Goal: Information Seeking & Learning: Find contact information

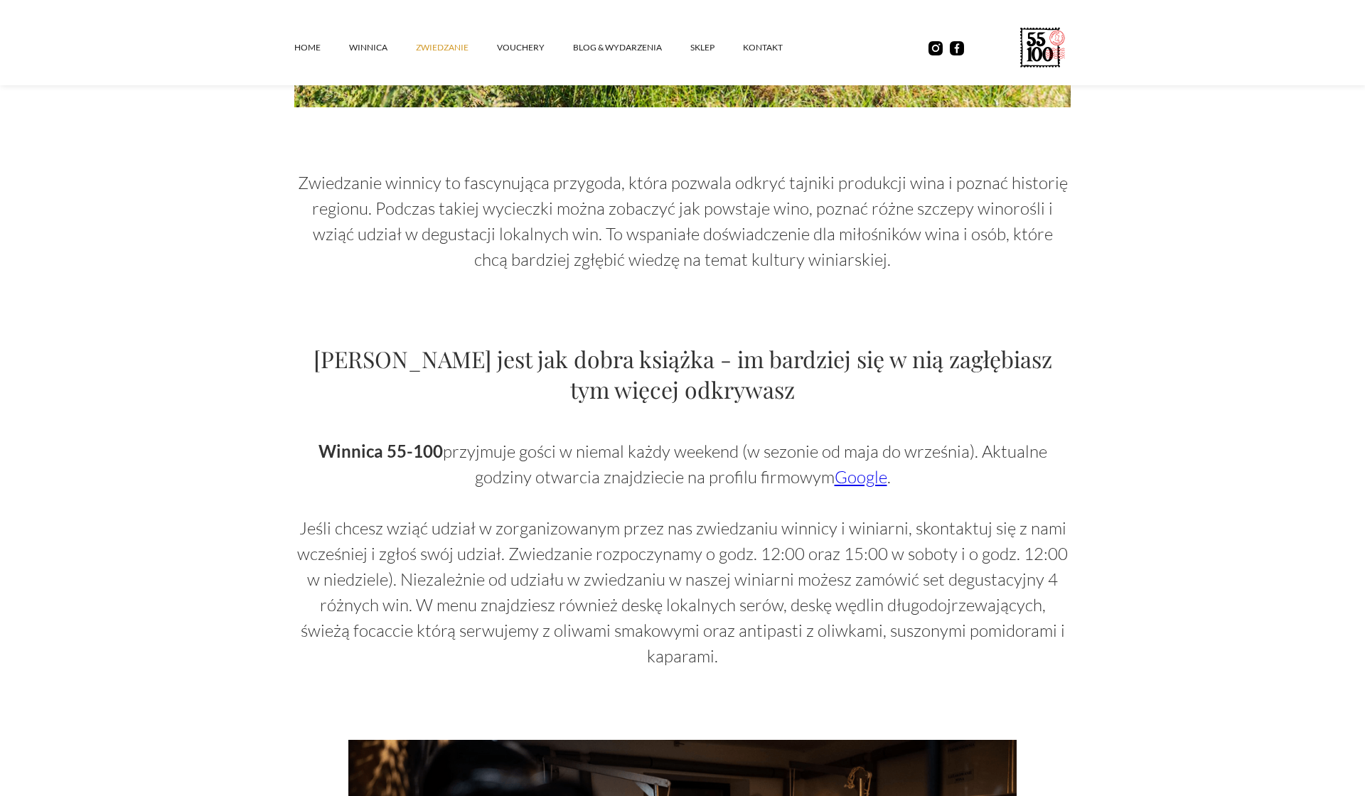
scroll to position [632, 0]
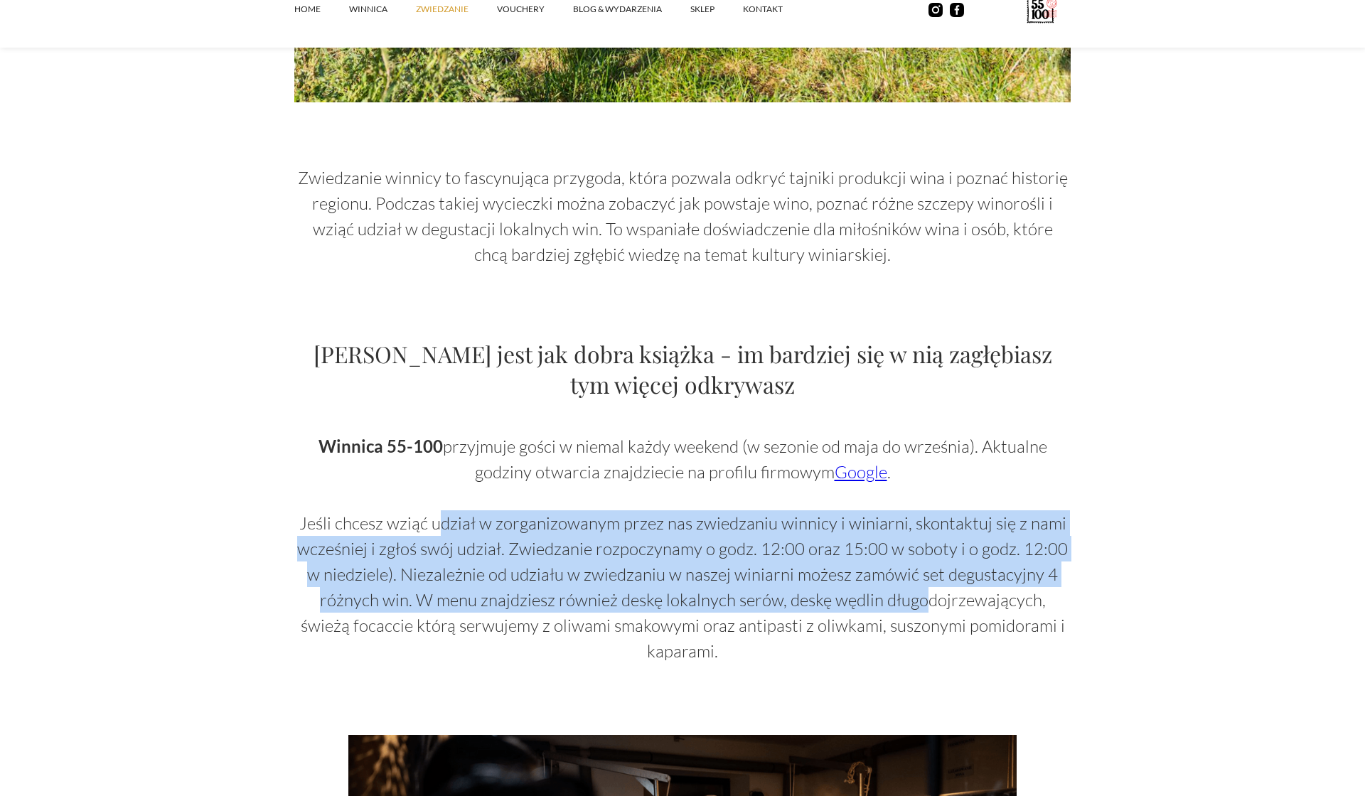
drag, startPoint x: 441, startPoint y: 525, endPoint x: 903, endPoint y: 608, distance: 469.4
click at [903, 608] on p "Winnica 55-100 przyjmuje gości w niemal każdy weekend (w sezonie od maja do wrz…" at bounding box center [682, 549] width 776 height 230
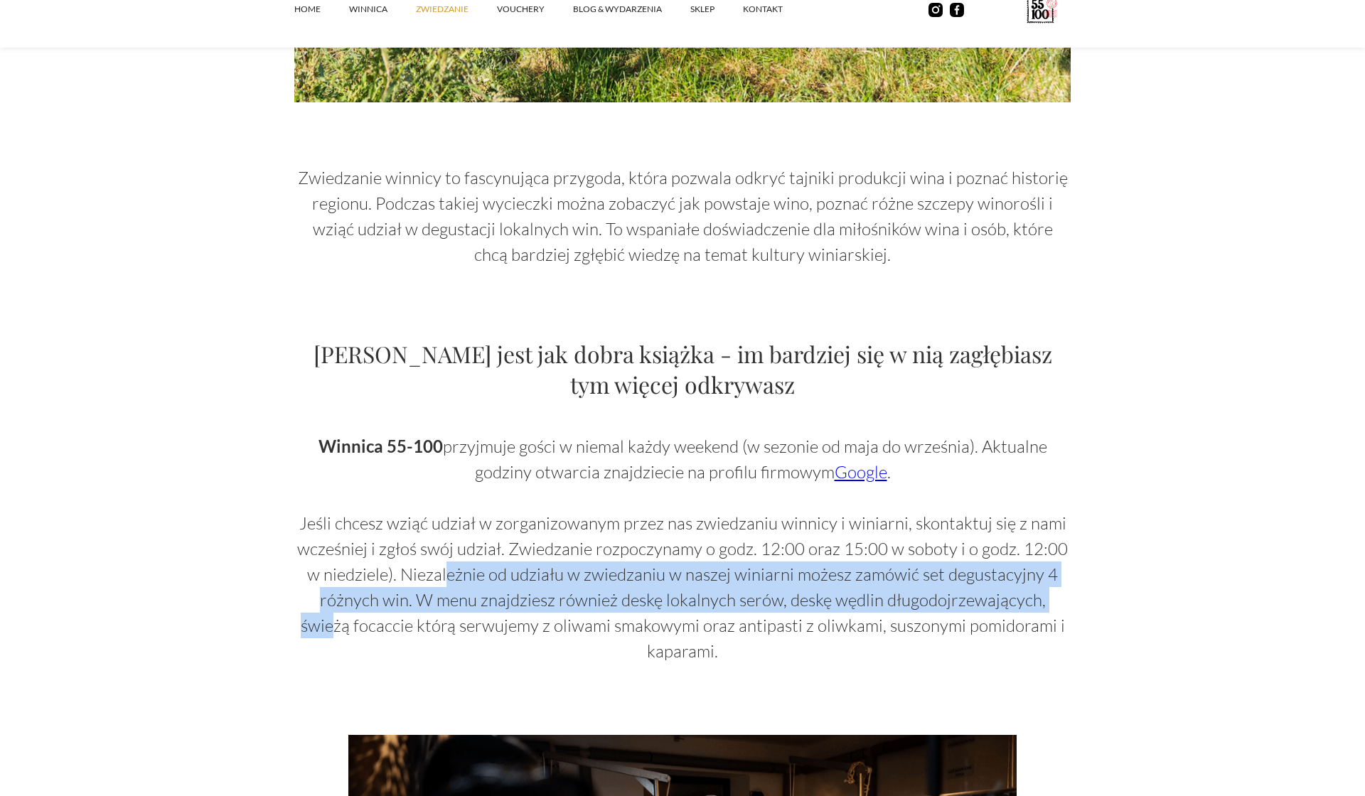
drag, startPoint x: 456, startPoint y: 576, endPoint x: 1053, endPoint y: 593, distance: 597.3
click at [1053, 593] on p "Winnica 55-100 przyjmuje gości w niemal każdy weekend (w sezonie od maja do wrz…" at bounding box center [682, 549] width 776 height 230
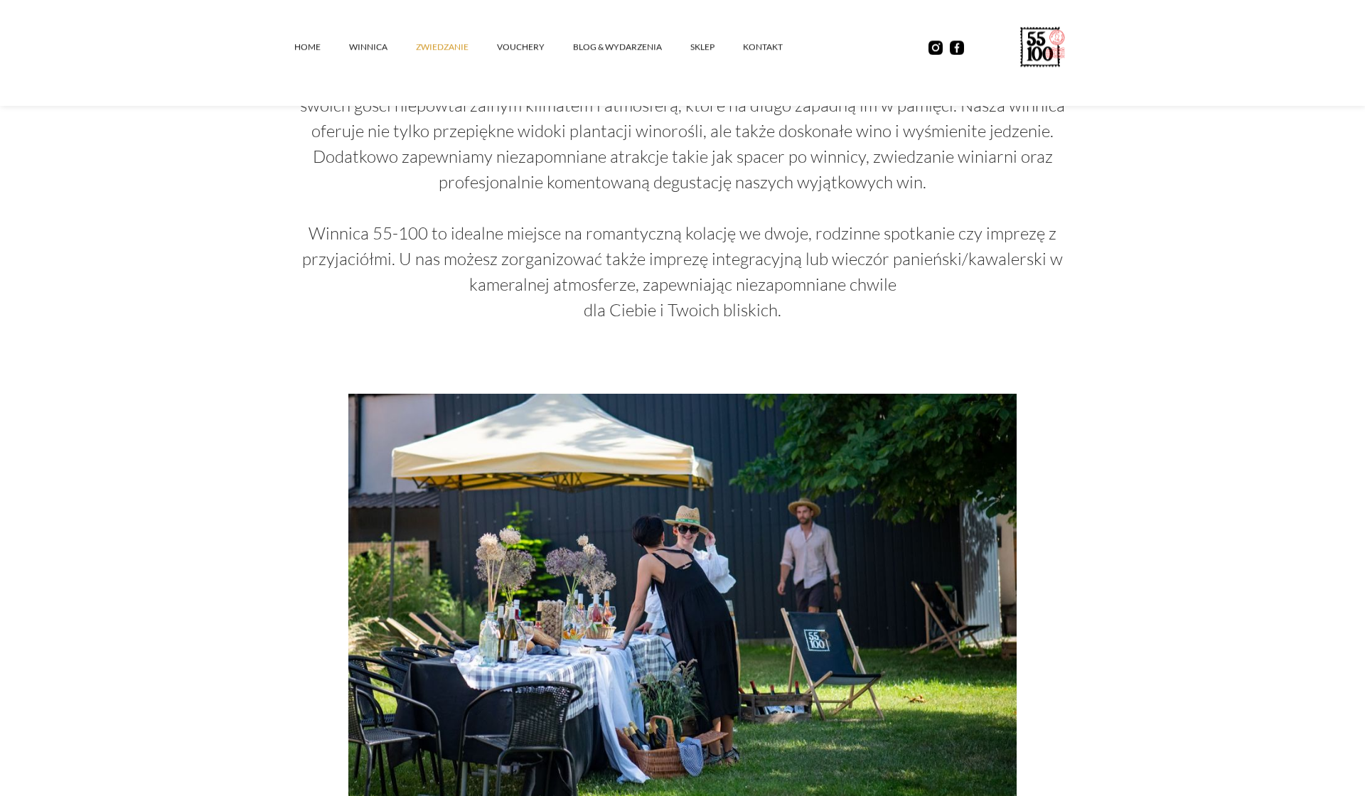
scroll to position [1468, 0]
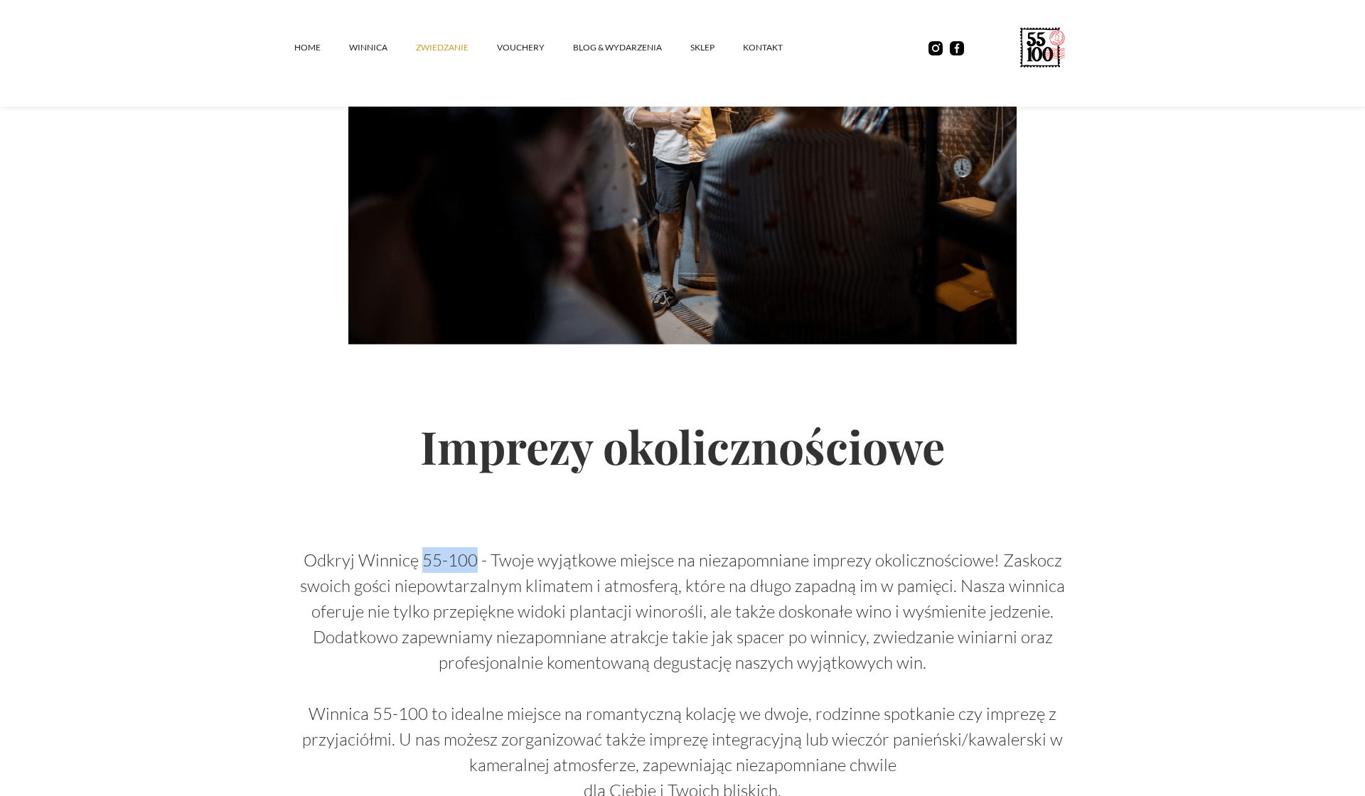
drag, startPoint x: 478, startPoint y: 530, endPoint x: 424, endPoint y: 535, distance: 54.2
click at [424, 547] on p "Odkryj Winnicę 55-100 - Twoje wyjątkowe miejsce na niezapomniane imprezy okolic…" at bounding box center [682, 675] width 776 height 256
copy p "55-100"
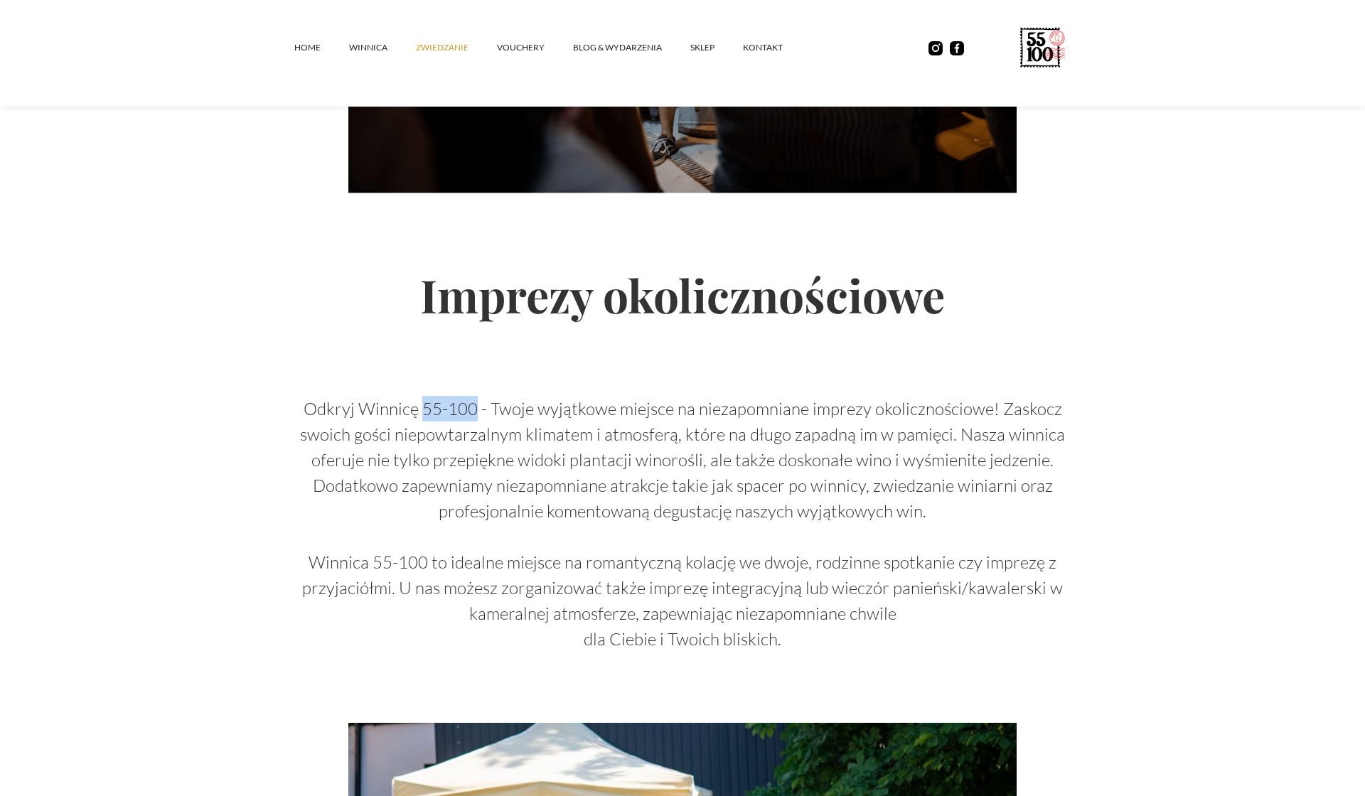
scroll to position [1620, 0]
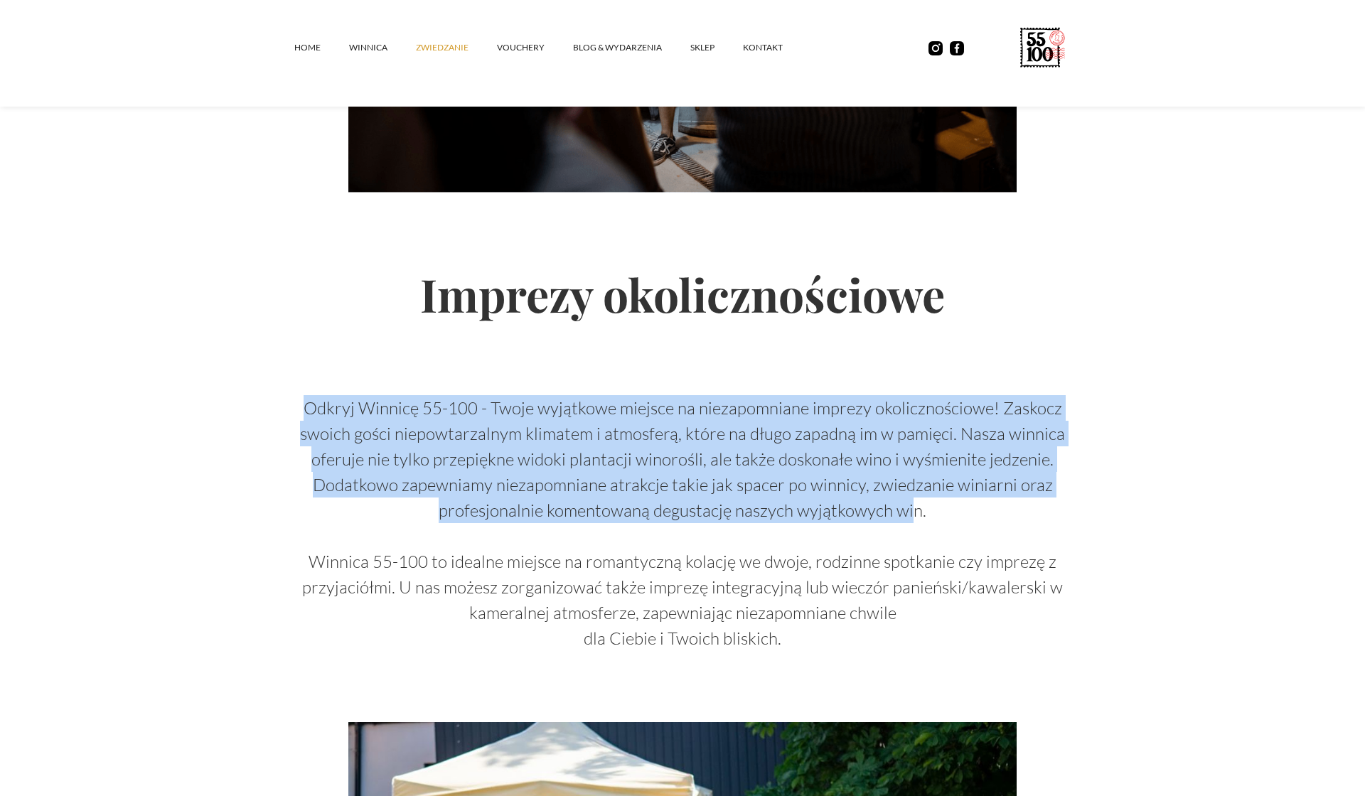
drag, startPoint x: 914, startPoint y: 493, endPoint x: 457, endPoint y: 358, distance: 476.3
click at [457, 359] on div "Imprezy okolicznościowe Odkryj Winnicę 55-100 - Twoje wyjątkowe miejsce na niez…" at bounding box center [682, 457] width 776 height 1420
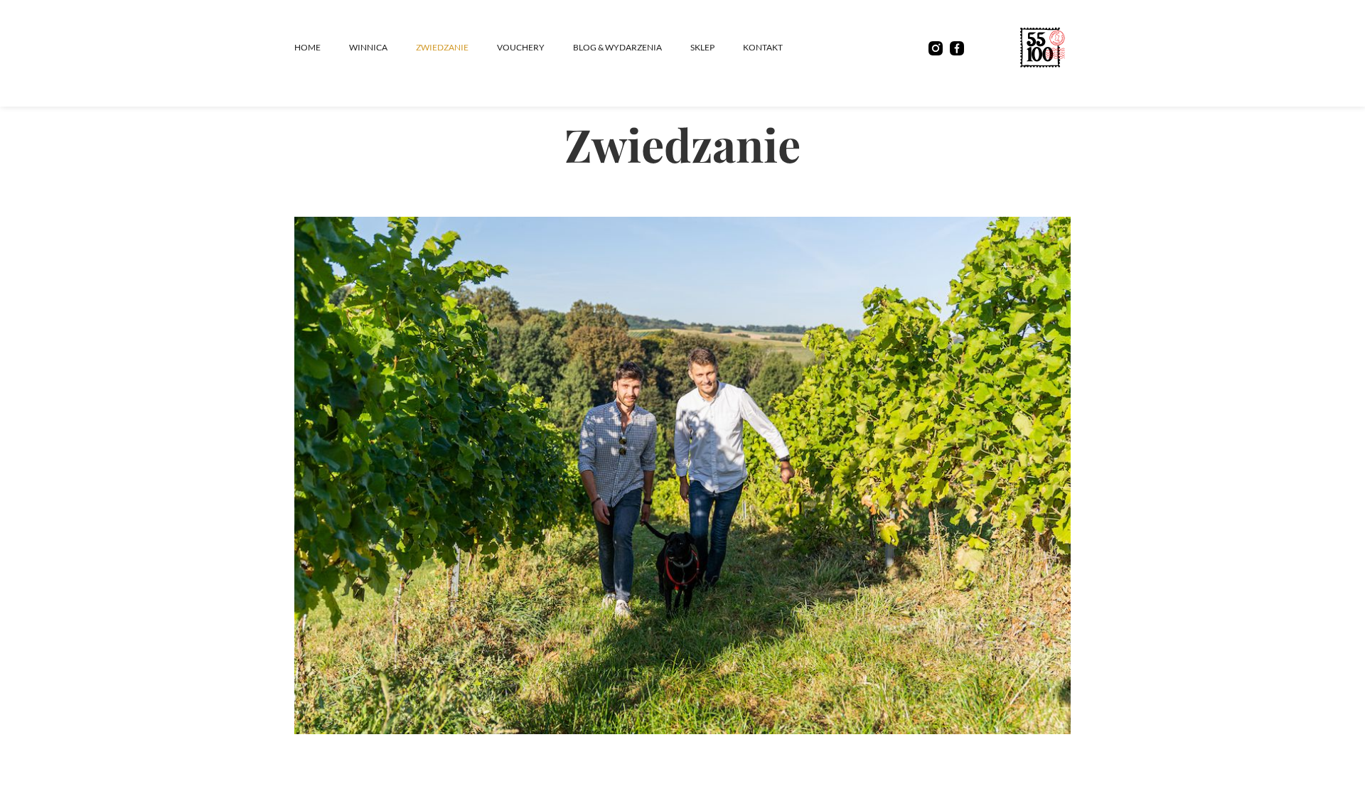
scroll to position [0, 0]
click at [497, 45] on link "vouchery" at bounding box center [535, 47] width 76 height 43
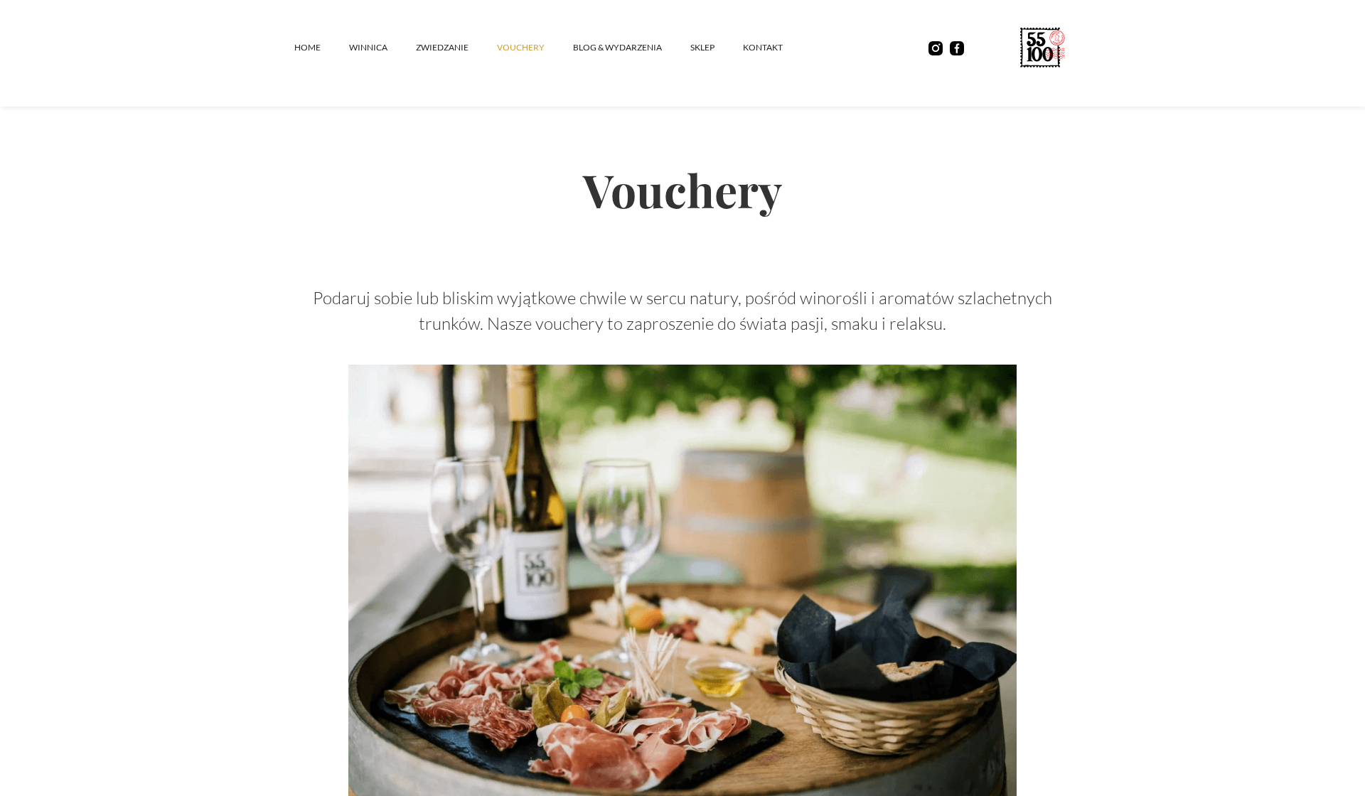
drag, startPoint x: 937, startPoint y: 343, endPoint x: 524, endPoint y: 253, distance: 422.5
click at [524, 253] on div "Vouchery Podaruj sobie lub bliskim wyjątkowe chwile w sercu natury, pośród wino…" at bounding box center [682, 464] width 776 height 694
click at [524, 253] on h2 "Vouchery" at bounding box center [682, 190] width 776 height 146
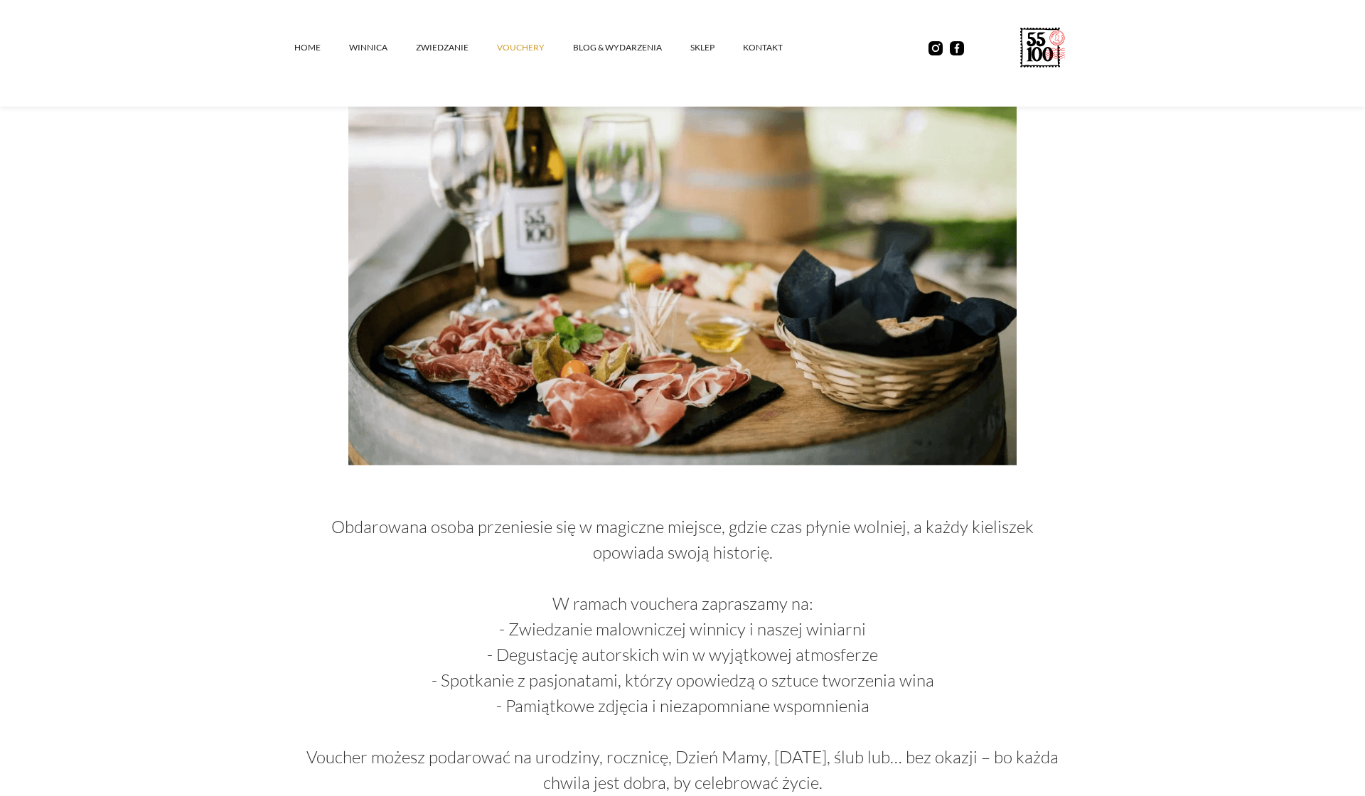
scroll to position [669, 0]
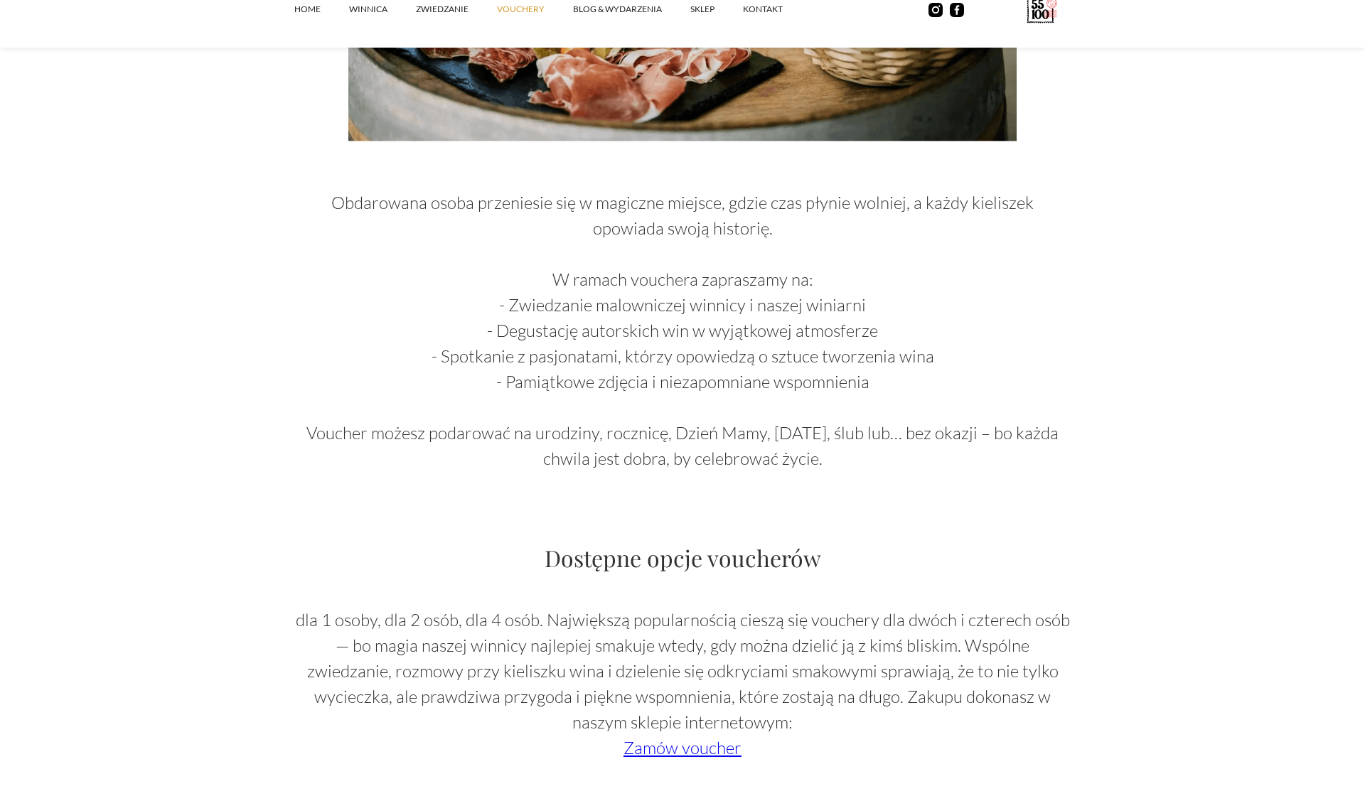
drag, startPoint x: 837, startPoint y: 468, endPoint x: 604, endPoint y: 335, distance: 268.0
click at [604, 335] on p "Obdarowana osoba przeniesie się w magiczne miejsce, gdzie czas płynie wolniej, …" at bounding box center [682, 317] width 776 height 307
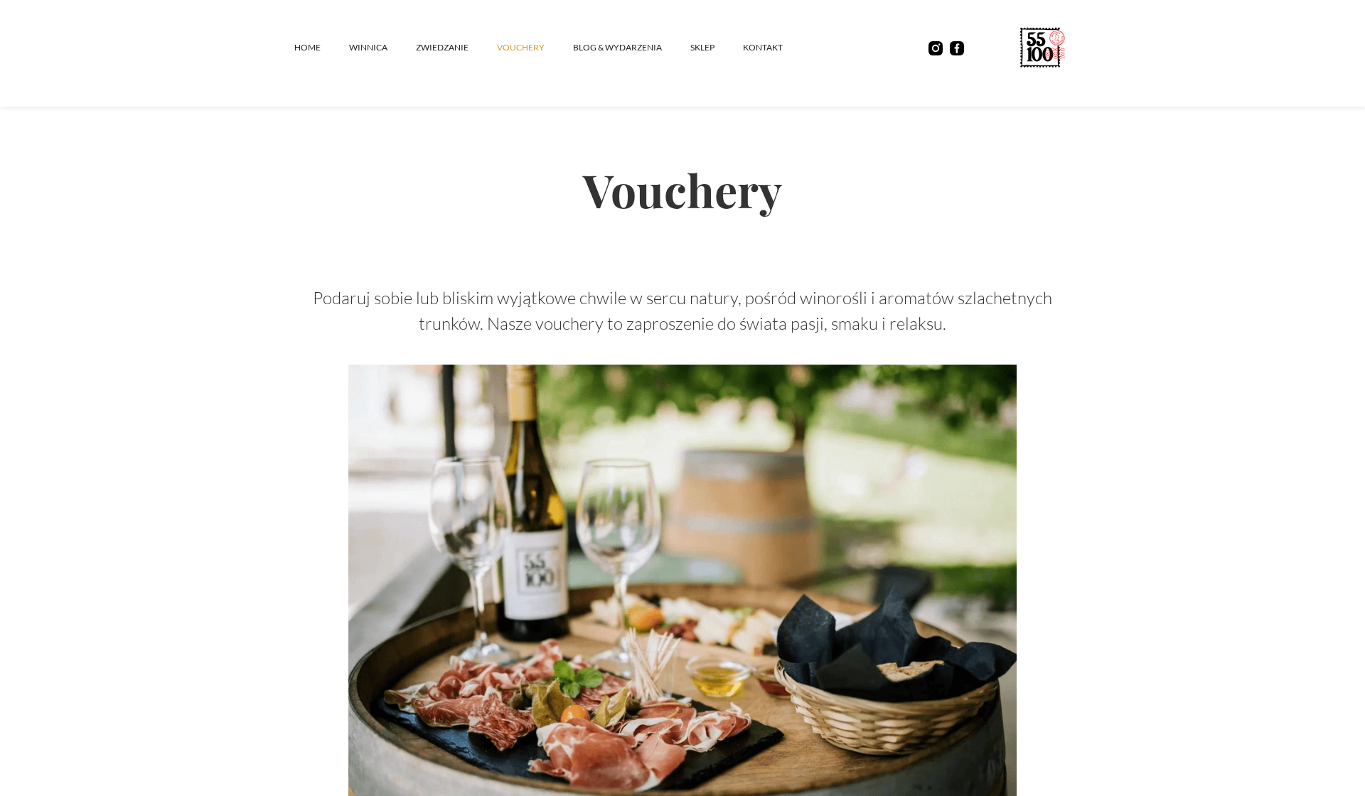
scroll to position [0, 0]
click at [462, 50] on link "ZWIEDZANIE" at bounding box center [456, 47] width 81 height 43
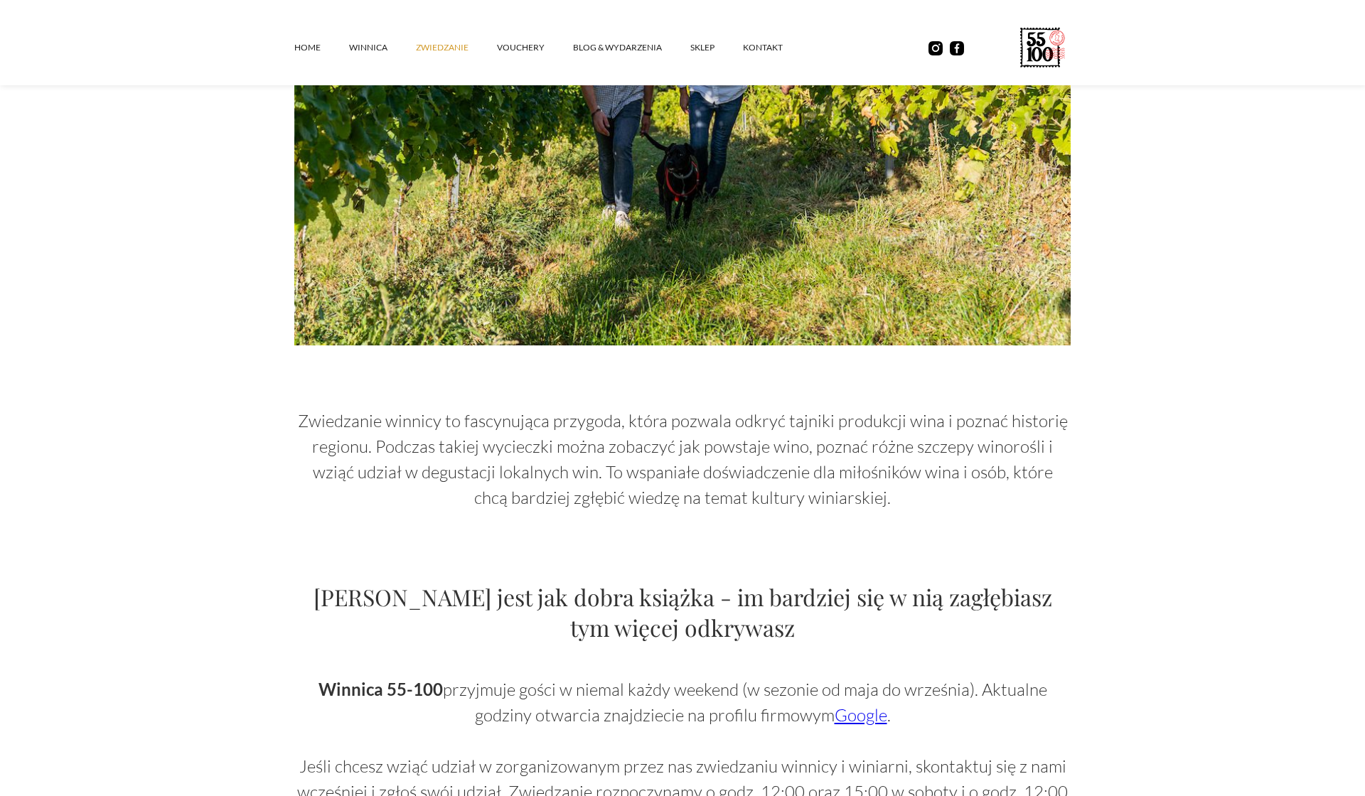
scroll to position [738, 0]
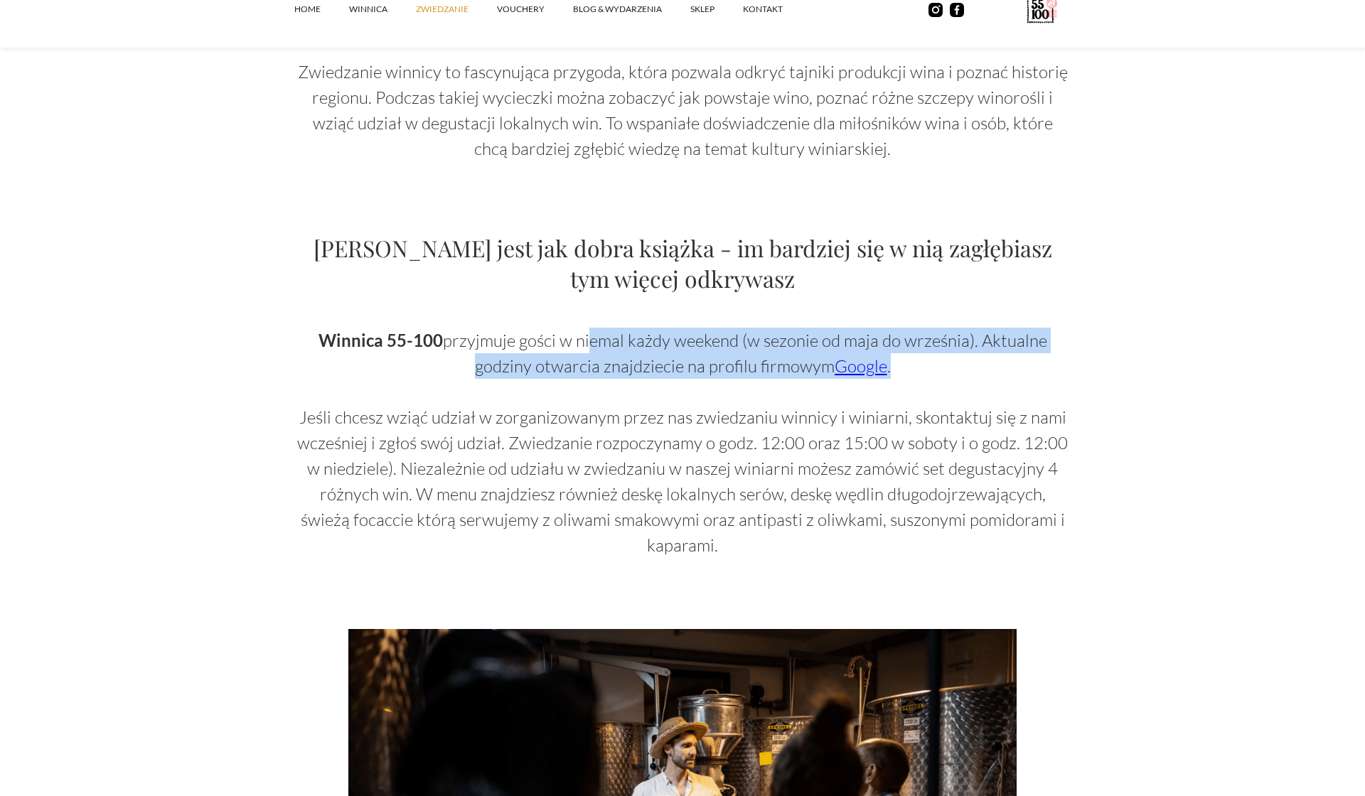
drag, startPoint x: 586, startPoint y: 338, endPoint x: 929, endPoint y: 357, distance: 343.8
click at [929, 357] on p "Winnica 55-100 przyjmuje gości w niemal każdy weekend (w sezonie od maja do wrz…" at bounding box center [682, 443] width 776 height 230
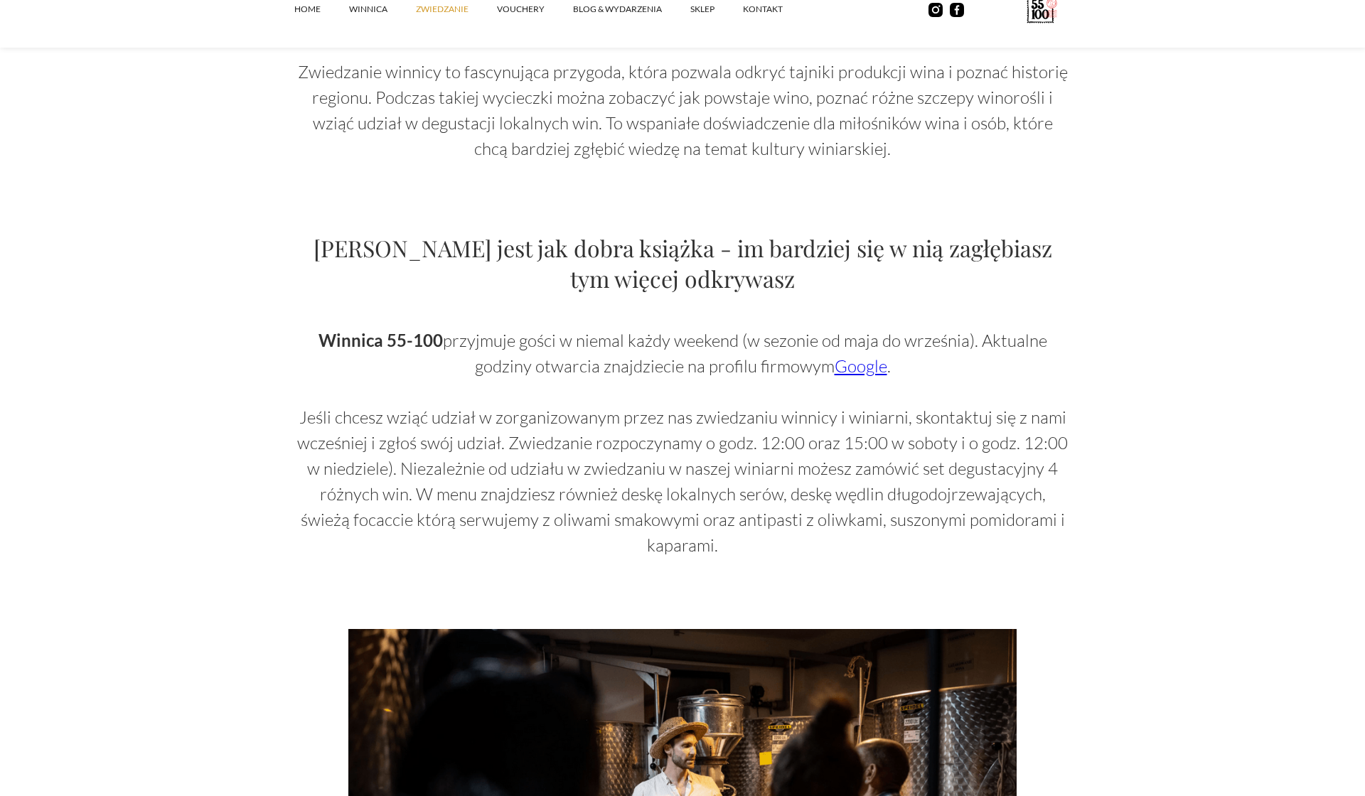
click at [866, 367] on link "Google" at bounding box center [860, 365] width 53 height 21
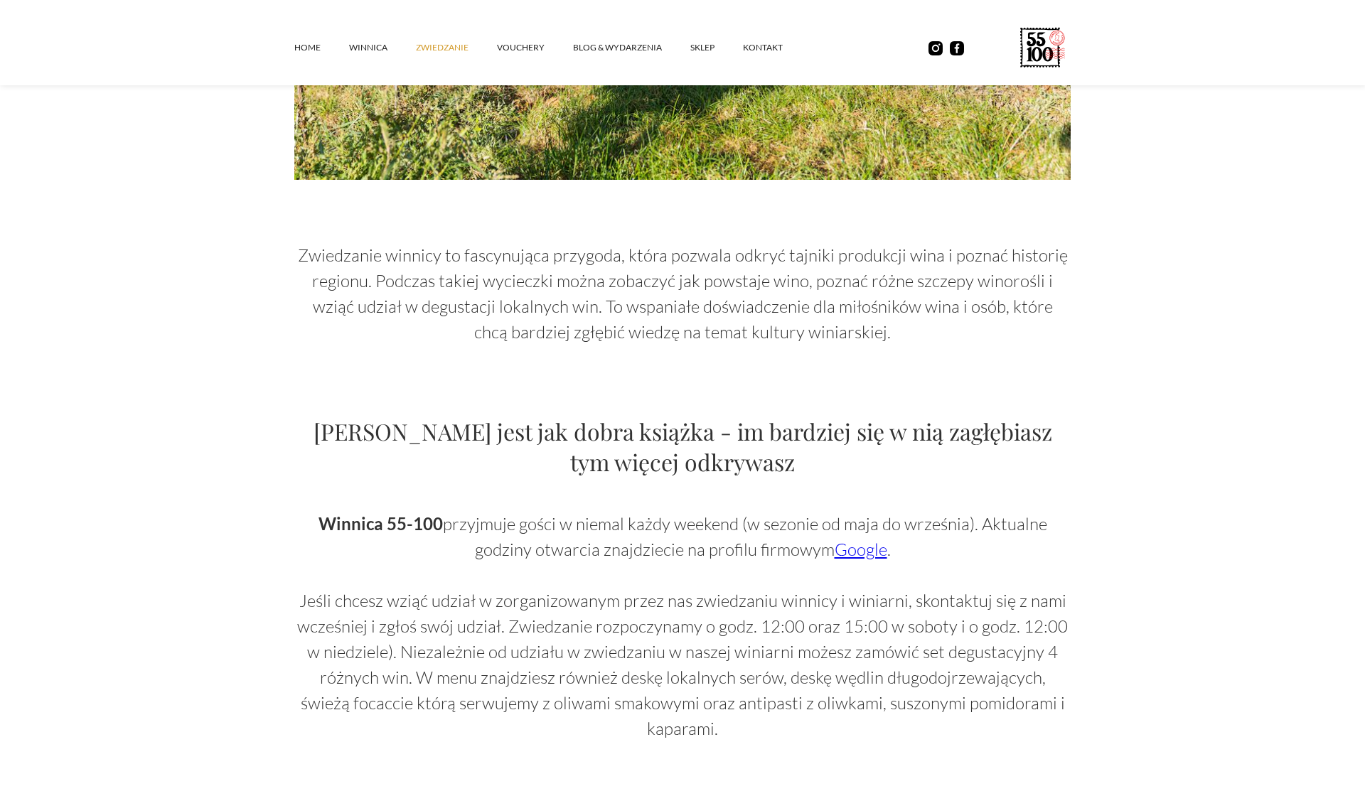
scroll to position [650, 0]
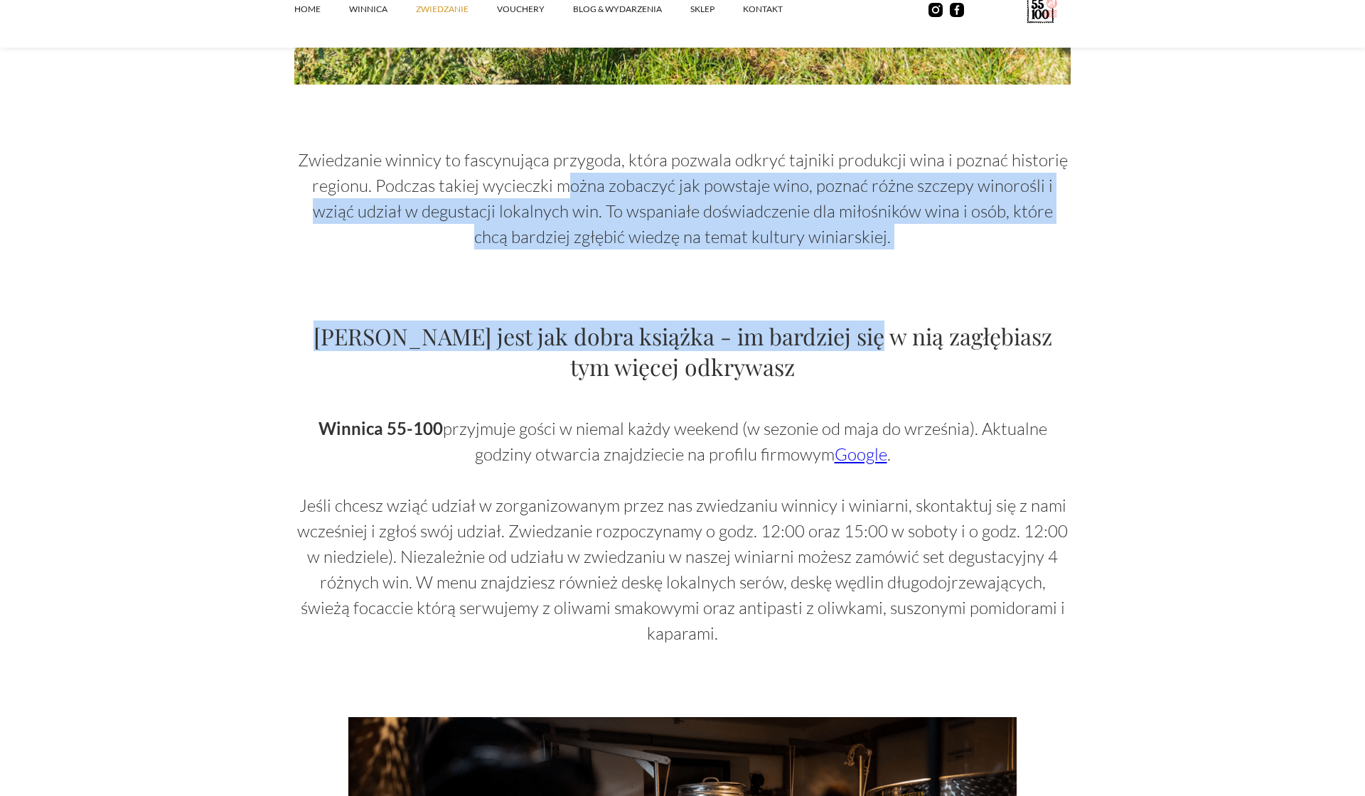
drag, startPoint x: 909, startPoint y: 350, endPoint x: 549, endPoint y: 181, distance: 398.1
click at [549, 182] on div "Zwiedzanie winnicy to fascynująca przygoda, która pozwala odkryć tajniki produk…" at bounding box center [682, 142] width 776 height 1150
click at [549, 181] on p "Zwiedzanie winnicy to fascynująca przygoda, która pozwala odkryć tajniki produk…" at bounding box center [682, 198] width 776 height 102
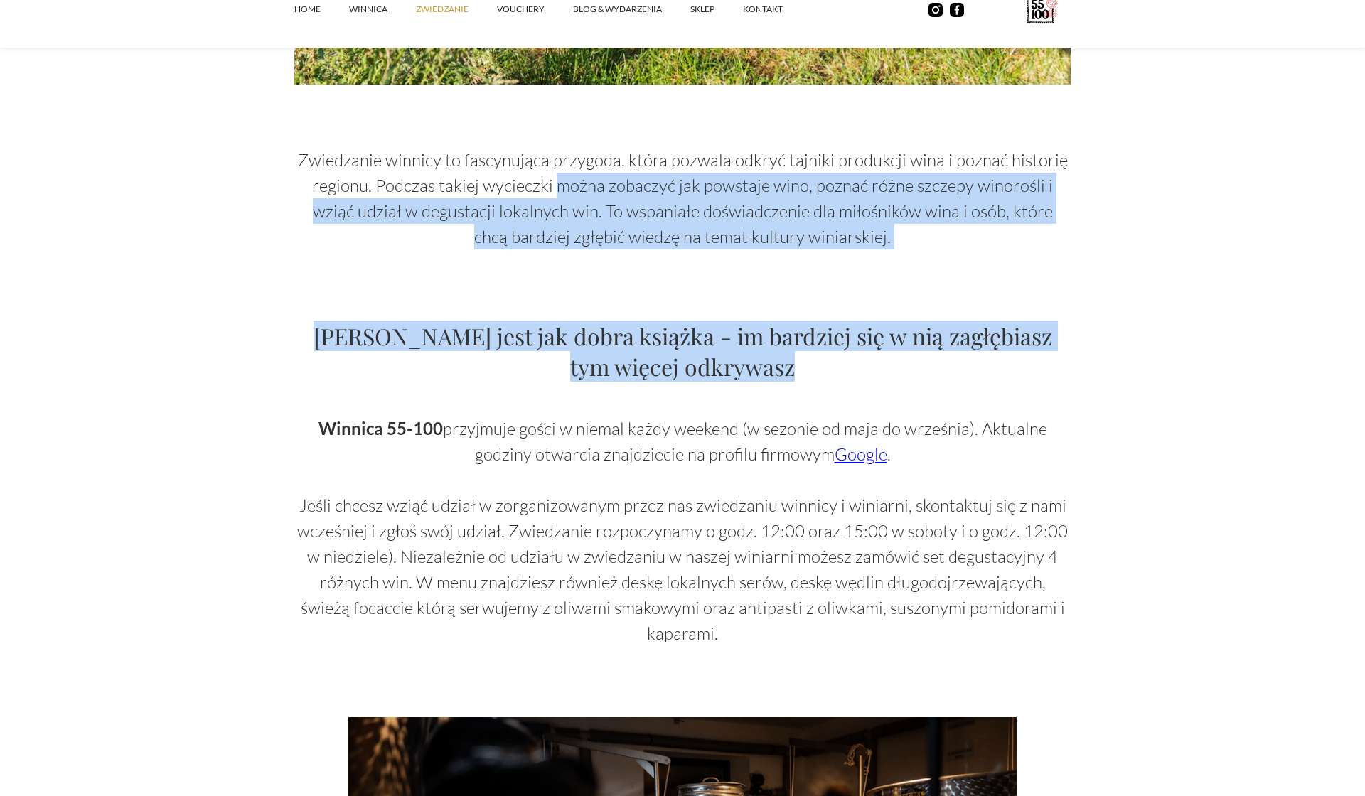
drag, startPoint x: 549, startPoint y: 181, endPoint x: 796, endPoint y: 367, distance: 309.6
click at [797, 367] on div "Zwiedzanie winnicy to fascynująca przygoda, która pozwala odkryć tajniki produk…" at bounding box center [682, 142] width 776 height 1150
click at [796, 367] on h2 "[PERSON_NAME] jest jak dobra książka - im bardziej się w nią zagłębiasz tym wię…" at bounding box center [682, 351] width 776 height 61
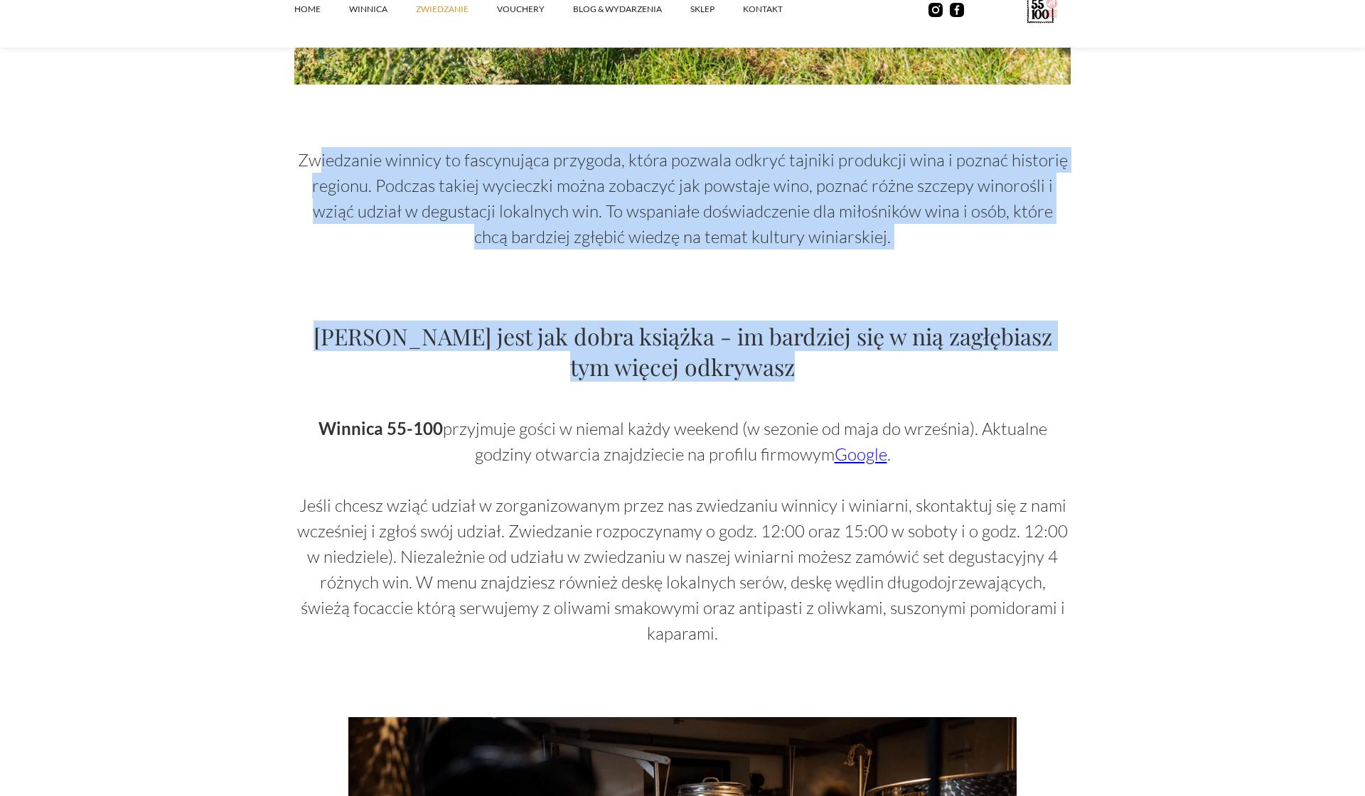
drag, startPoint x: 783, startPoint y: 375, endPoint x: 321, endPoint y: 152, distance: 512.7
click at [321, 152] on div "Zwiedzanie winnicy to fascynująca przygoda, która pozwala odkryć tajniki produk…" at bounding box center [682, 142] width 776 height 1150
click at [321, 152] on p "Zwiedzanie winnicy to fascynująca przygoda, która pozwala odkryć tajniki produk…" at bounding box center [682, 198] width 776 height 102
drag, startPoint x: 321, startPoint y: 152, endPoint x: 802, endPoint y: 366, distance: 527.2
click at [804, 364] on div "Zwiedzanie winnicy to fascynująca przygoda, która pozwala odkryć tajniki produk…" at bounding box center [682, 142] width 776 height 1150
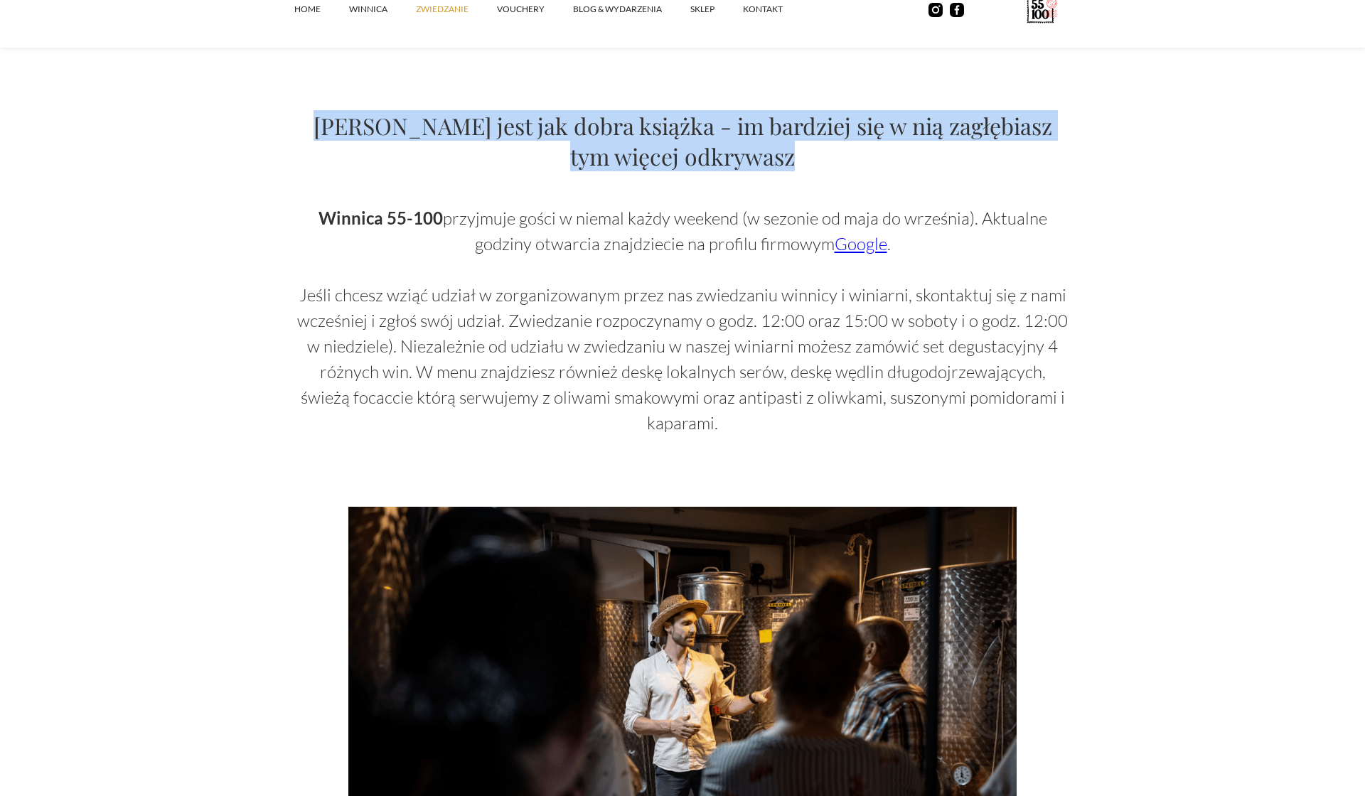
scroll to position [888, 0]
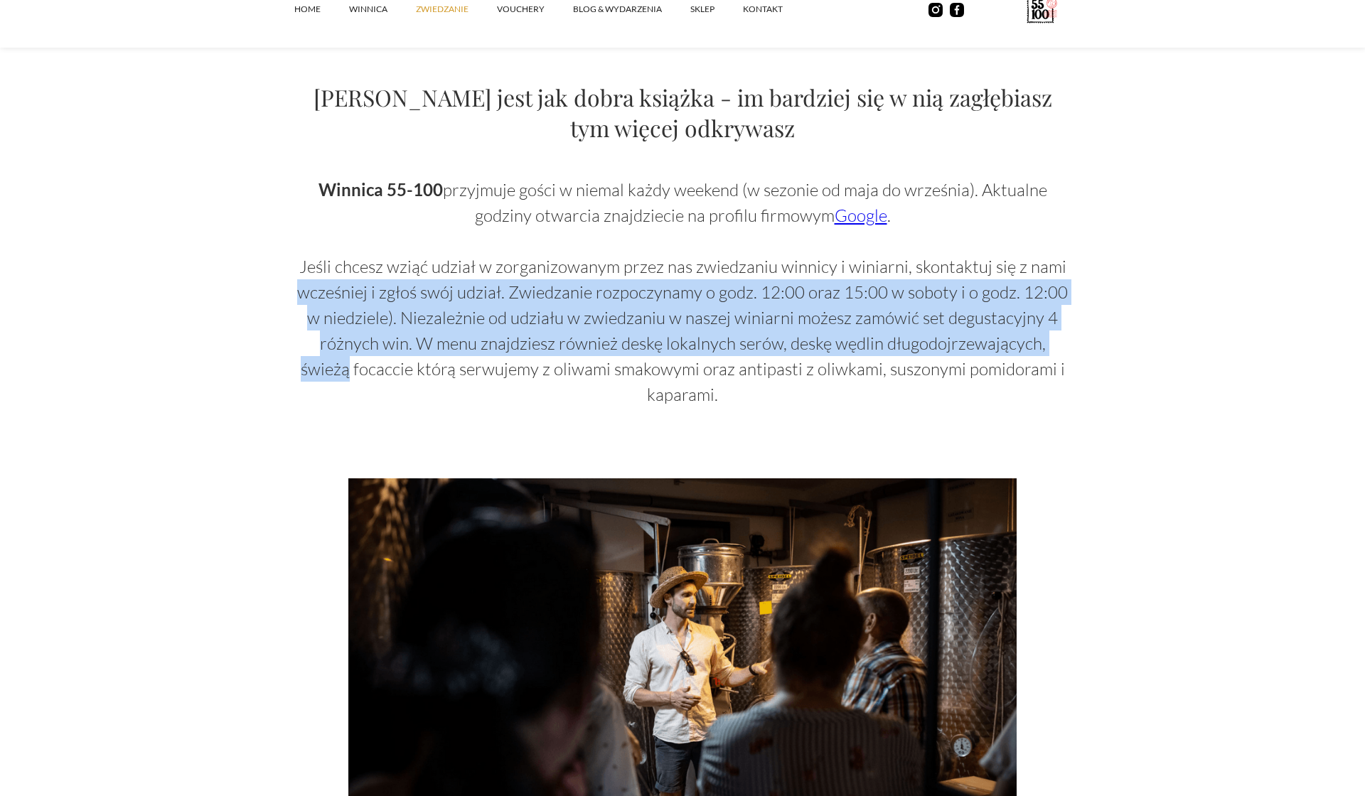
drag, startPoint x: 1073, startPoint y: 353, endPoint x: 296, endPoint y: 276, distance: 780.5
click at [296, 276] on section "Zwiedzanie Zwiedzanie winnicy to fascynująca przygoda, która pozwala odkryć taj…" at bounding box center [682, 505] width 1365 height 2787
click at [296, 276] on p "Winnica 55-100 przyjmuje gości w niemal każdy weekend (w sezonie od maja do wrz…" at bounding box center [682, 292] width 776 height 230
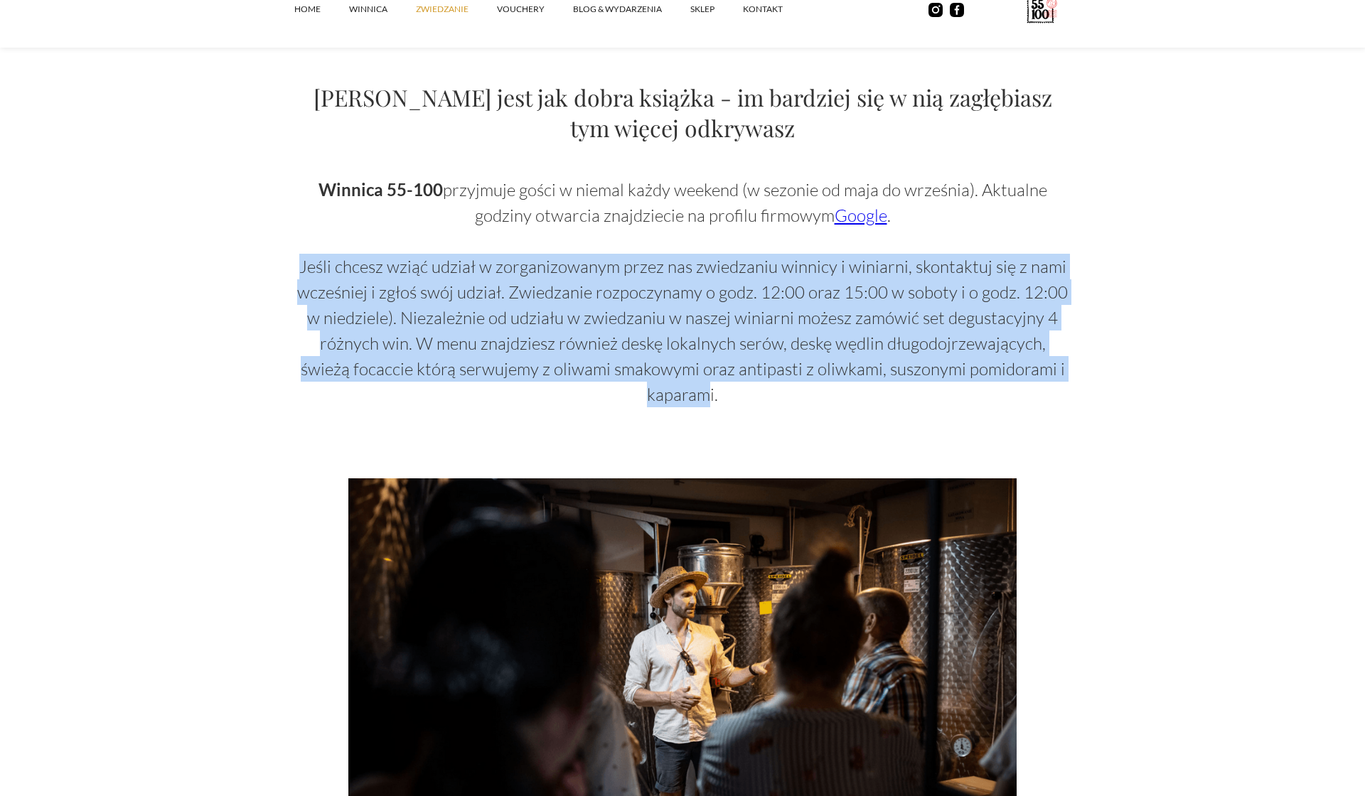
drag, startPoint x: 1063, startPoint y: 370, endPoint x: 286, endPoint y: 253, distance: 785.6
click at [286, 253] on section "Zwiedzanie Zwiedzanie winnicy to fascynująca przygoda, która pozwala odkryć taj…" at bounding box center [682, 505] width 1365 height 2787
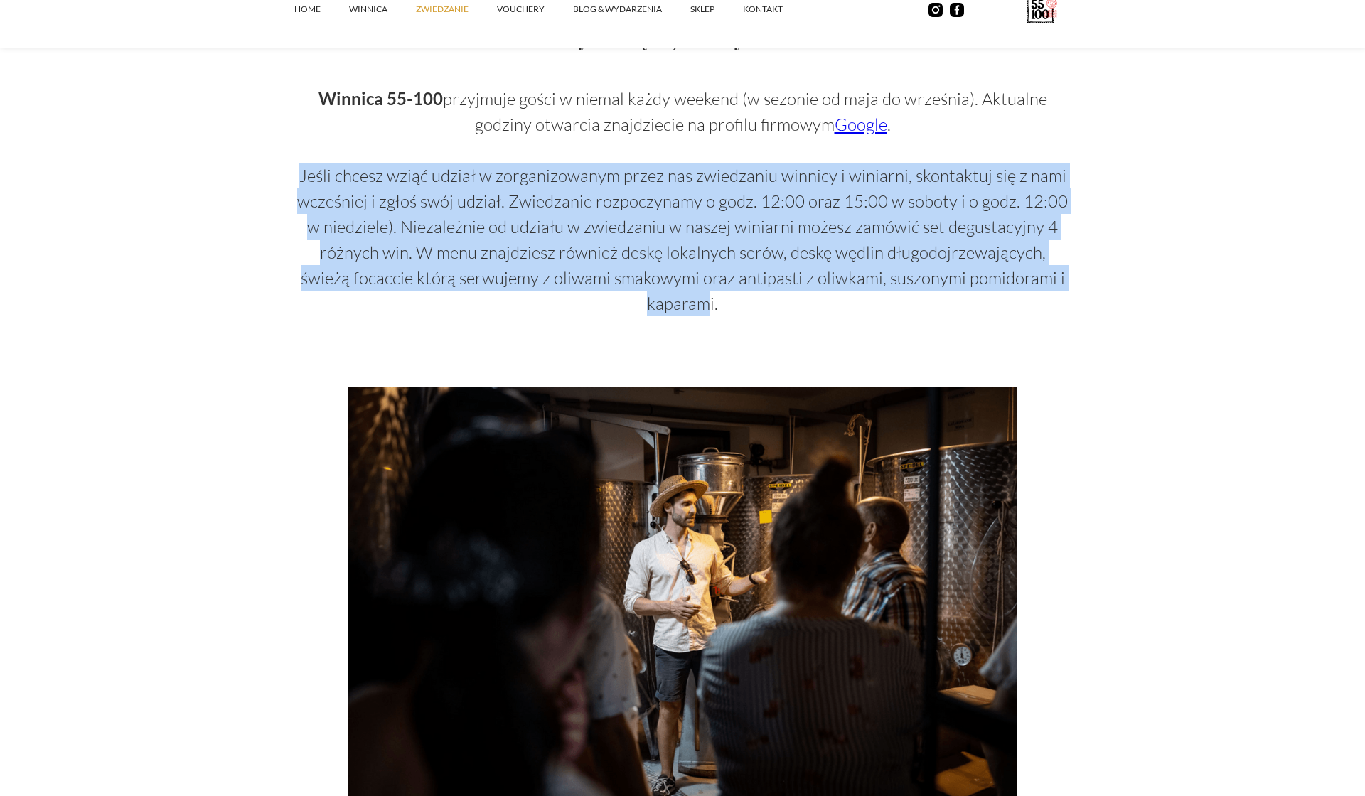
scroll to position [962, 0]
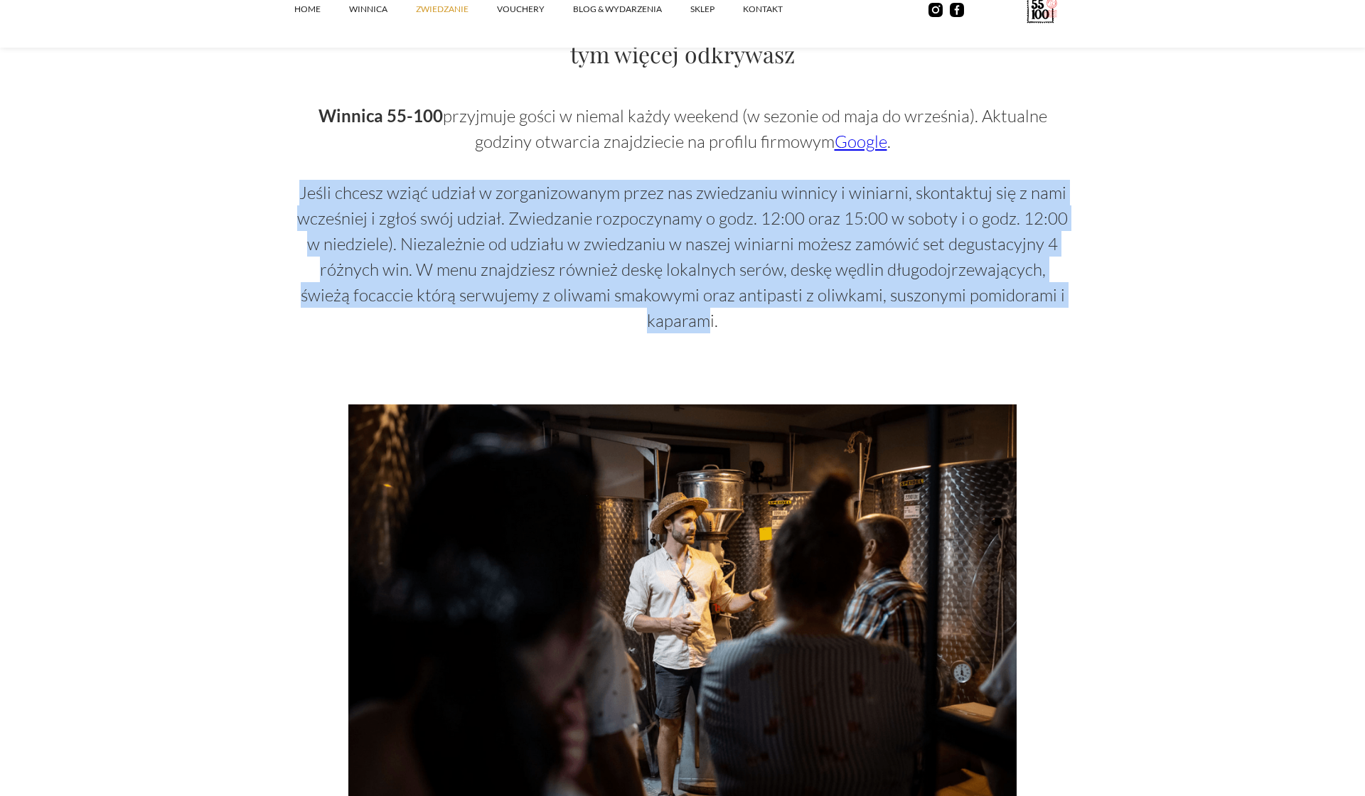
click at [866, 279] on p "Winnica 55-100 przyjmuje gości w niemal każdy weekend (w sezonie od maja do wrz…" at bounding box center [682, 218] width 776 height 230
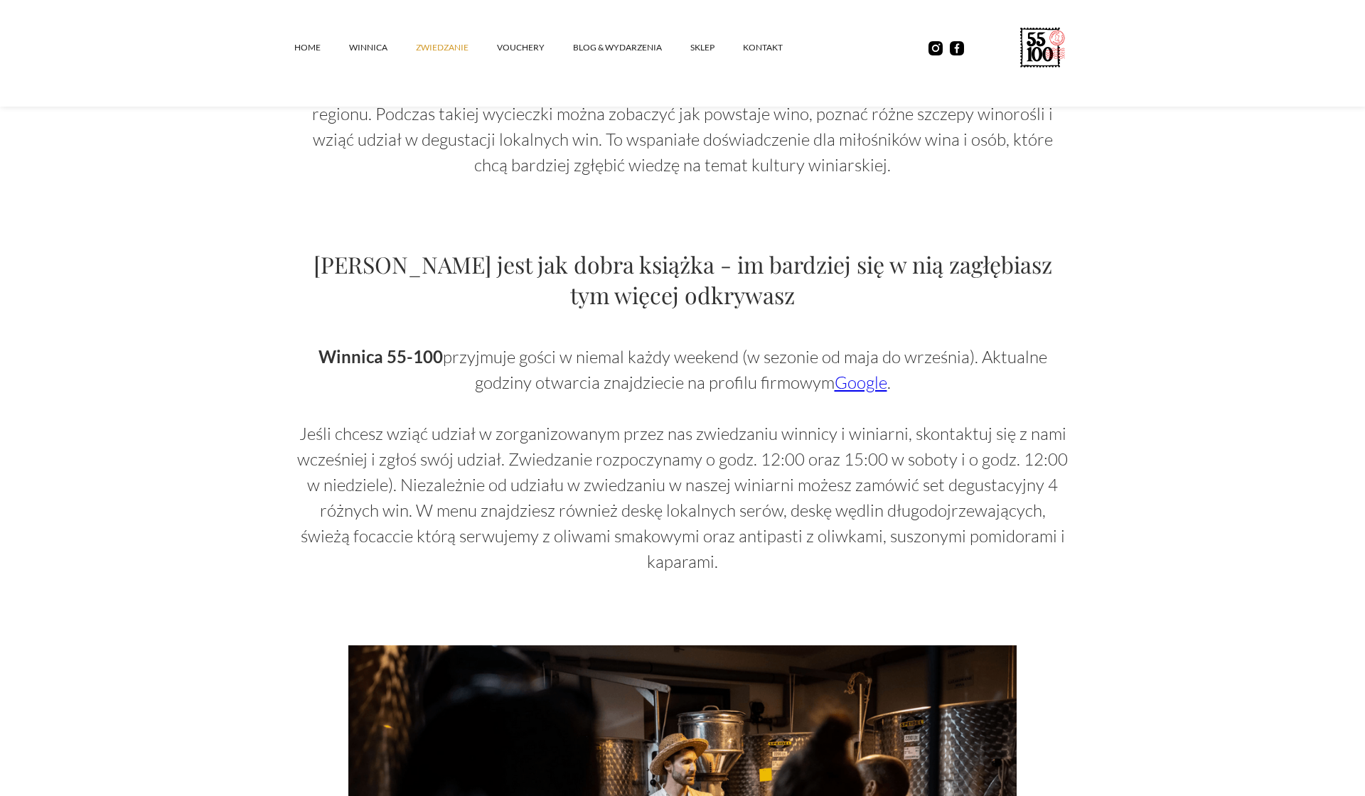
scroll to position [723, 0]
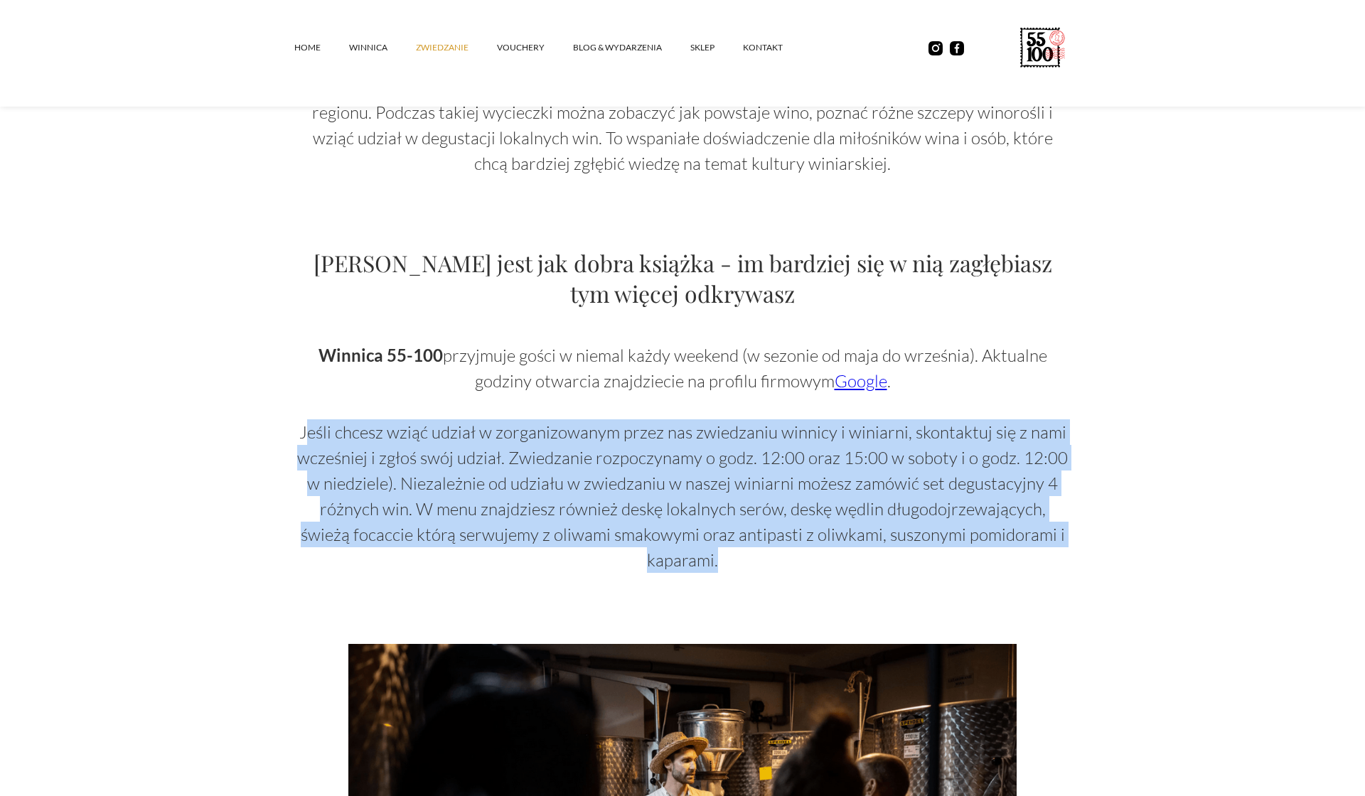
drag, startPoint x: 315, startPoint y: 427, endPoint x: 1043, endPoint y: 546, distance: 737.4
click at [1043, 546] on p "Winnica 55-100 przyjmuje gości w niemal każdy weekend (w sezonie od maja do wrz…" at bounding box center [682, 458] width 776 height 230
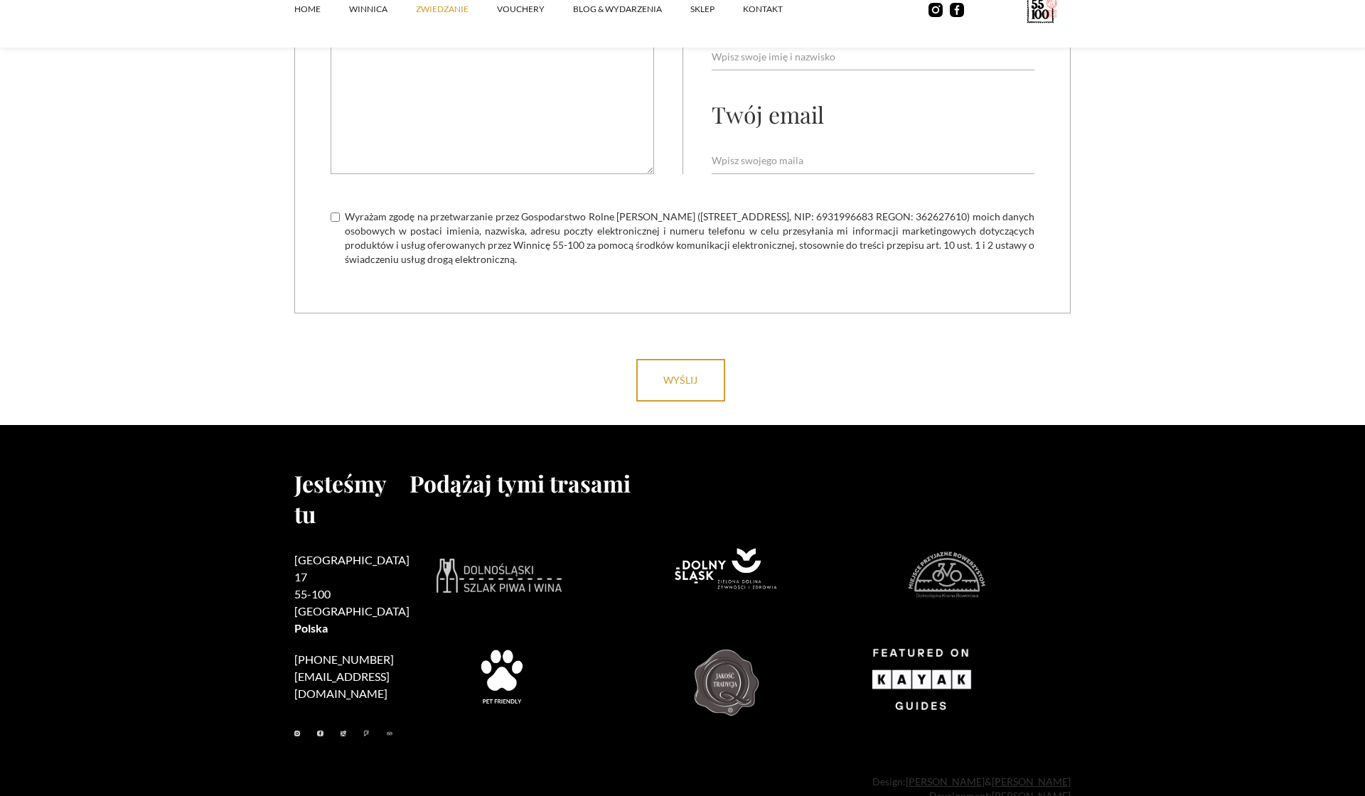
scroll to position [4303, 0]
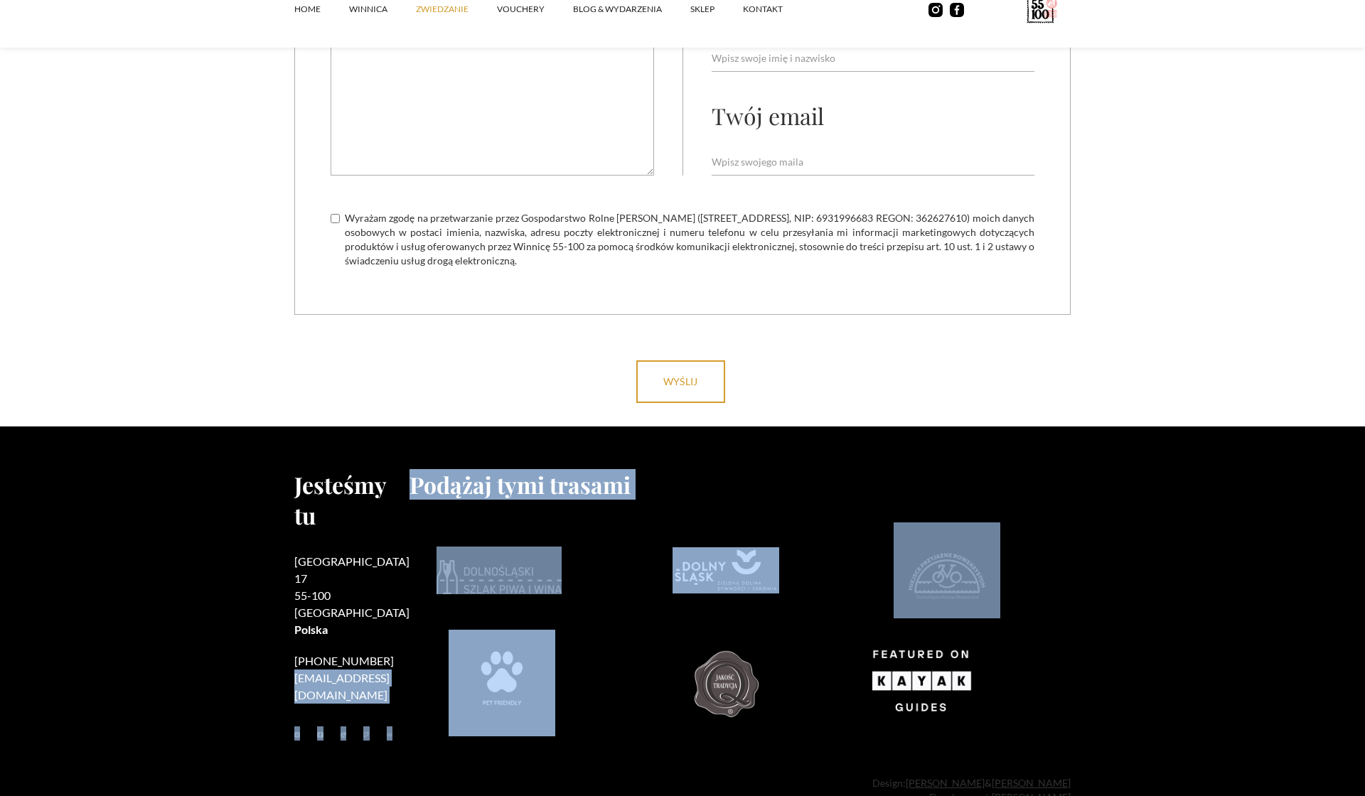
drag, startPoint x: 396, startPoint y: 619, endPoint x: 286, endPoint y: 629, distance: 110.6
click at [291, 620] on footer "Jesteśmy tu [STREET_ADDRESS] [PHONE_NUMBER] [EMAIL_ADDRESS][DOMAIN_NAME] Podąża…" at bounding box center [682, 629] width 1365 height 407
click at [257, 628] on footer "Jesteśmy tu [STREET_ADDRESS] [PHONE_NUMBER] [EMAIL_ADDRESS][DOMAIN_NAME] Podąża…" at bounding box center [682, 629] width 1365 height 407
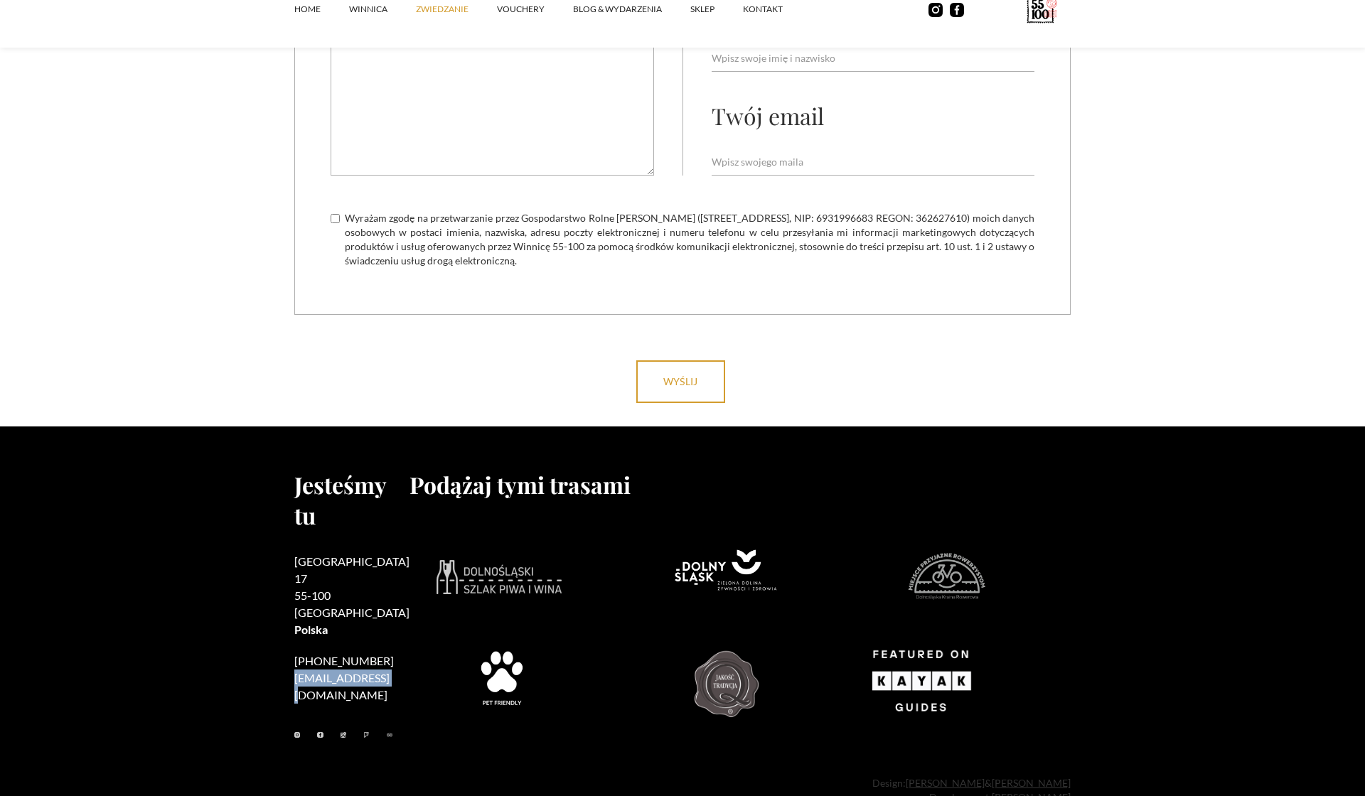
drag, startPoint x: 289, startPoint y: 623, endPoint x: 385, endPoint y: 623, distance: 96.7
click at [385, 623] on footer "Jesteśmy tu [STREET_ADDRESS] [PHONE_NUMBER] [EMAIL_ADDRESS][DOMAIN_NAME] Podąża…" at bounding box center [682, 629] width 1365 height 407
copy link "[EMAIL_ADDRESS][DOMAIN_NAME]"
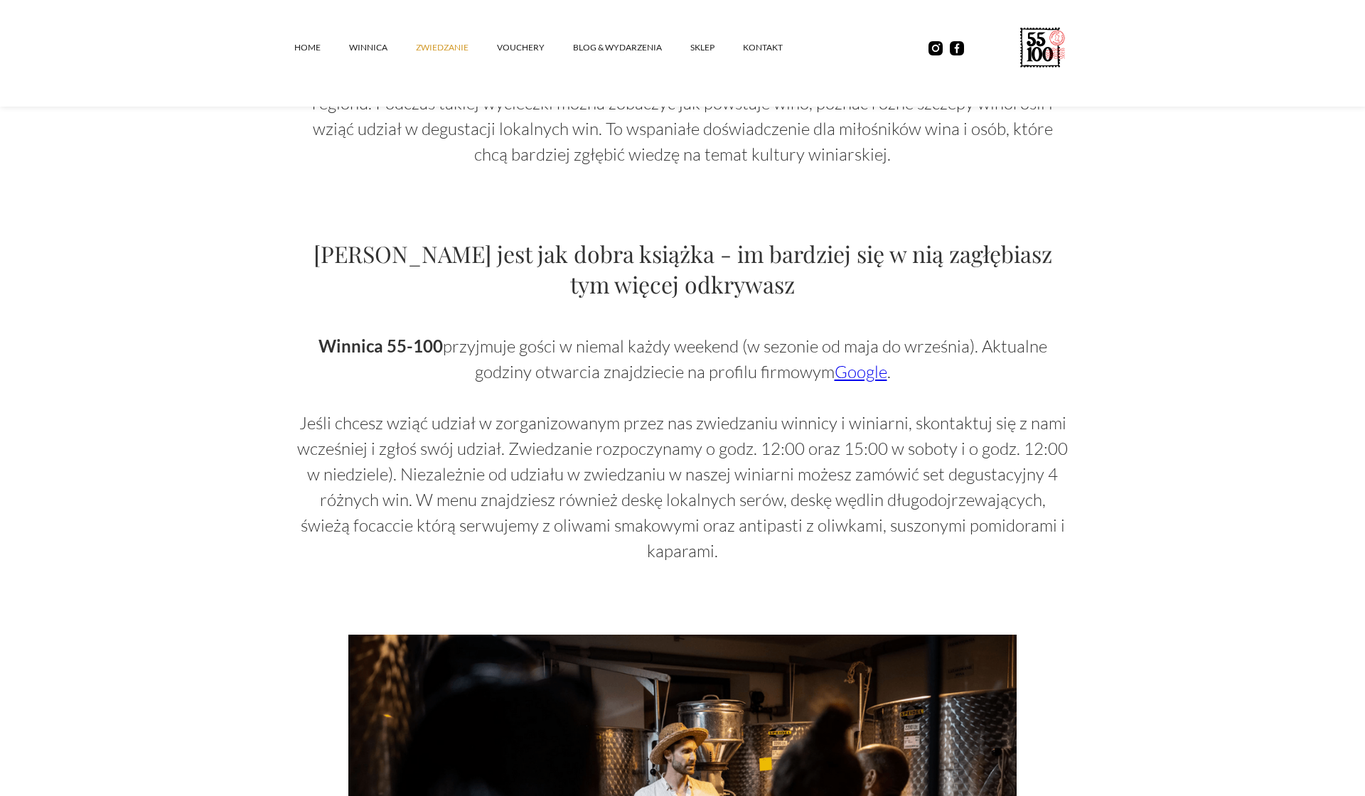
scroll to position [729, 0]
